Goal: Task Accomplishment & Management: Complete application form

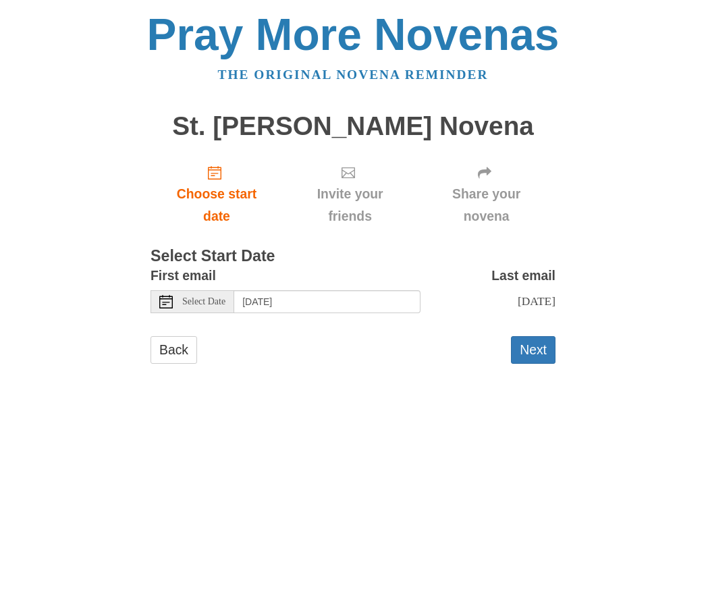
click at [534, 348] on button "Next" at bounding box center [533, 350] width 45 height 28
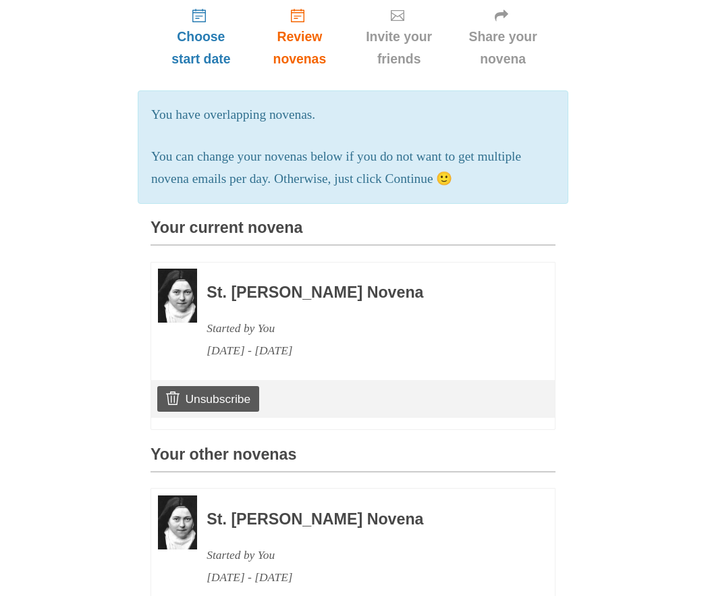
scroll to position [157, 0]
click at [275, 290] on h3 "St. [PERSON_NAME] Novena" at bounding box center [363, 293] width 312 height 18
click at [249, 232] on h3 "Your current novena" at bounding box center [353, 232] width 405 height 26
click at [242, 317] on div "Started by You" at bounding box center [363, 328] width 312 height 22
click at [249, 340] on div "October 12, 2025 - October 21, 2025" at bounding box center [363, 351] width 312 height 22
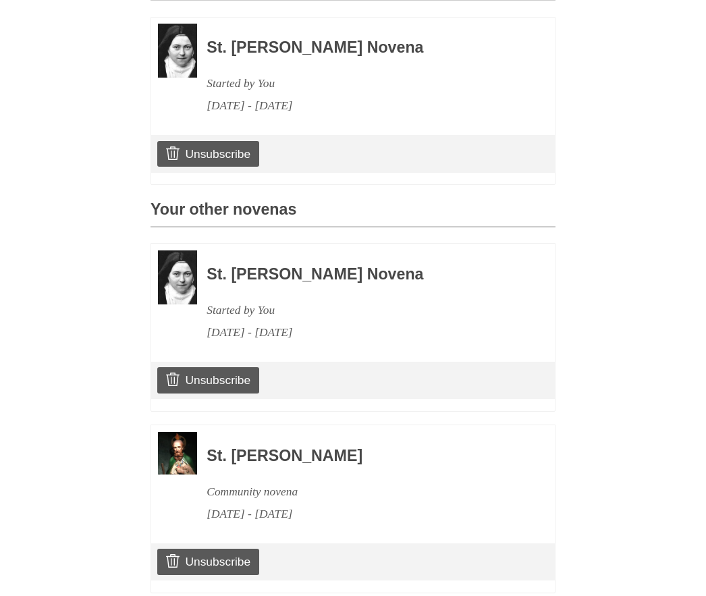
scroll to position [406, 0]
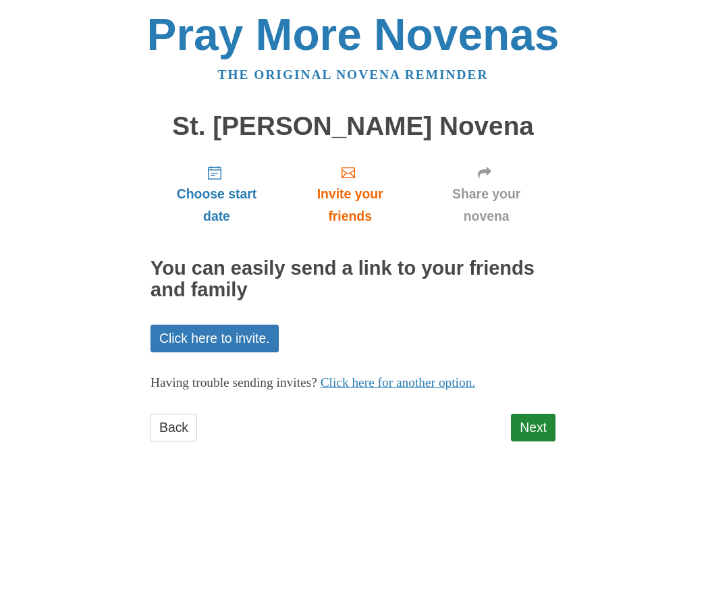
click at [525, 423] on link "Next" at bounding box center [533, 428] width 45 height 28
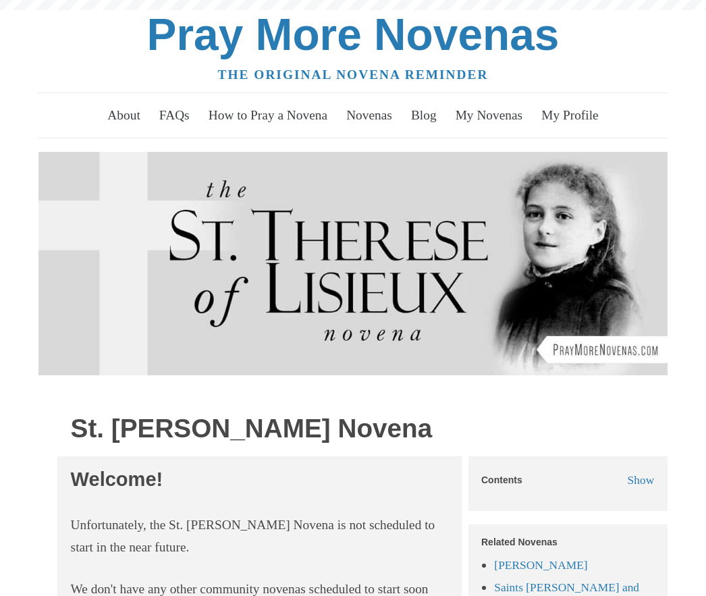
scroll to position [482, 0]
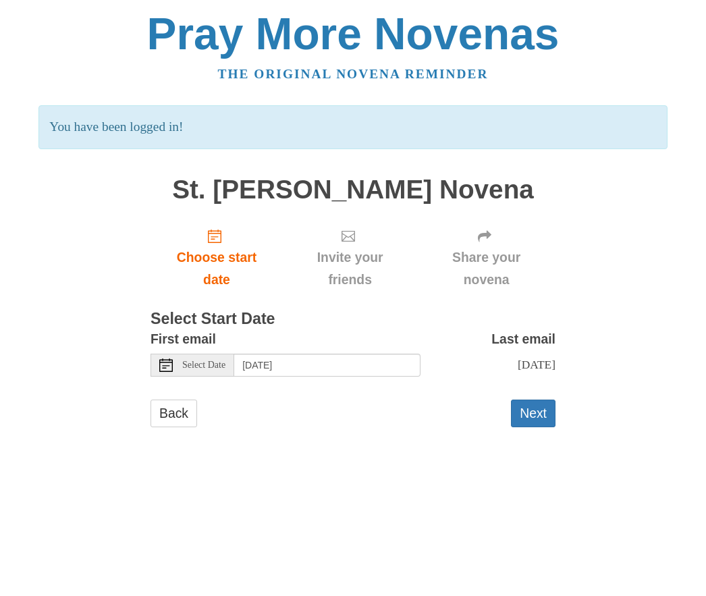
click at [271, 467] on html "Pray More Novenas The original novena reminder You have been logged in! St. [PE…" at bounding box center [353, 233] width 706 height 467
